Goal: Task Accomplishment & Management: Complete application form

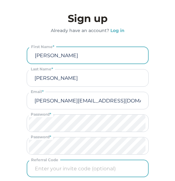
scroll to position [84, 0]
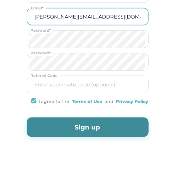
click at [62, 15] on input "chasity+261@myfirstnestegg.com" at bounding box center [87, 16] width 117 height 16
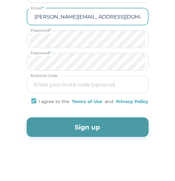
type input "chasity+262@myfirstnestegg.com"
click at [52, 131] on button "Sign up" at bounding box center [88, 127] width 122 height 19
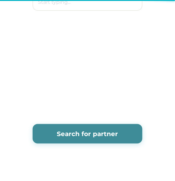
scroll to position [0, 0]
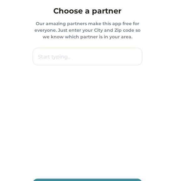
click at [78, 60] on input "text" at bounding box center [88, 57] width 110 height 18
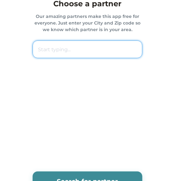
scroll to position [8, 0]
